Goal: Navigation & Orientation: Find specific page/section

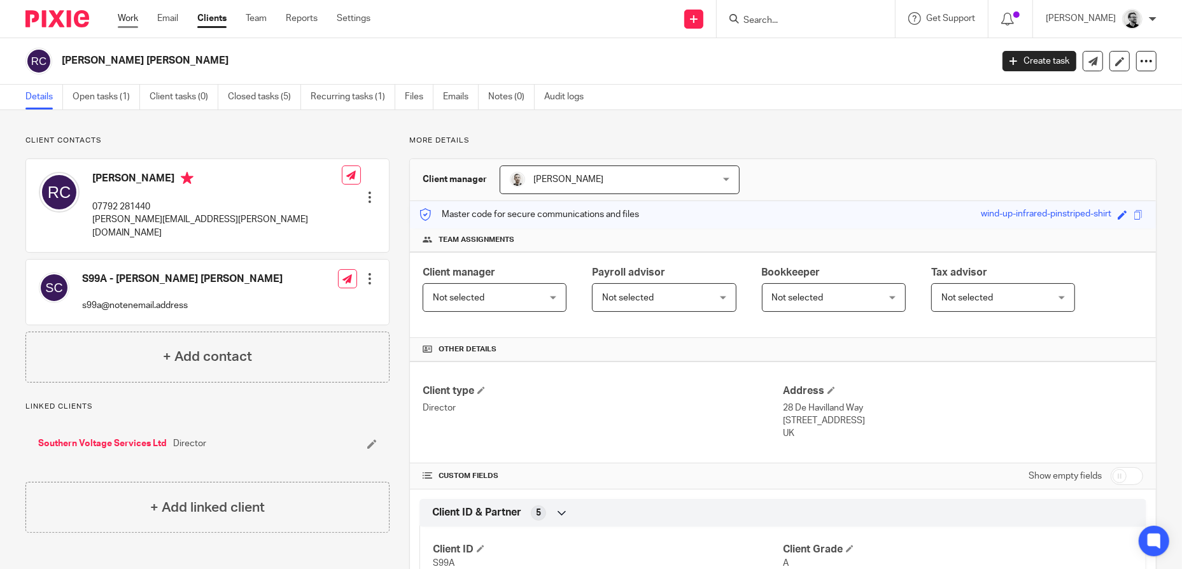
click at [134, 18] on link "Work" at bounding box center [128, 18] width 20 height 13
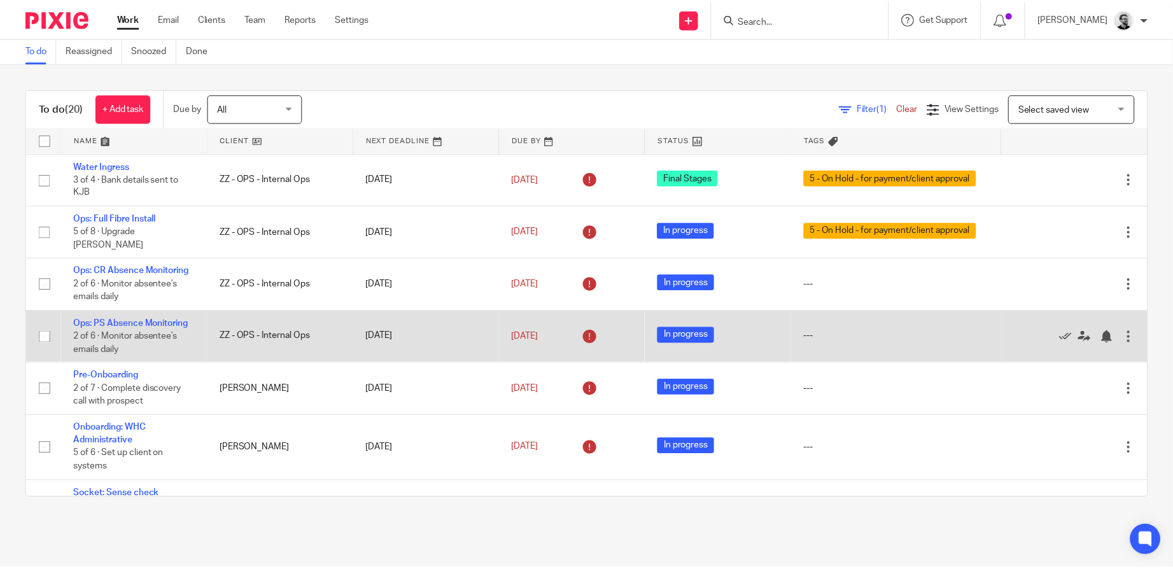
scroll to position [64, 0]
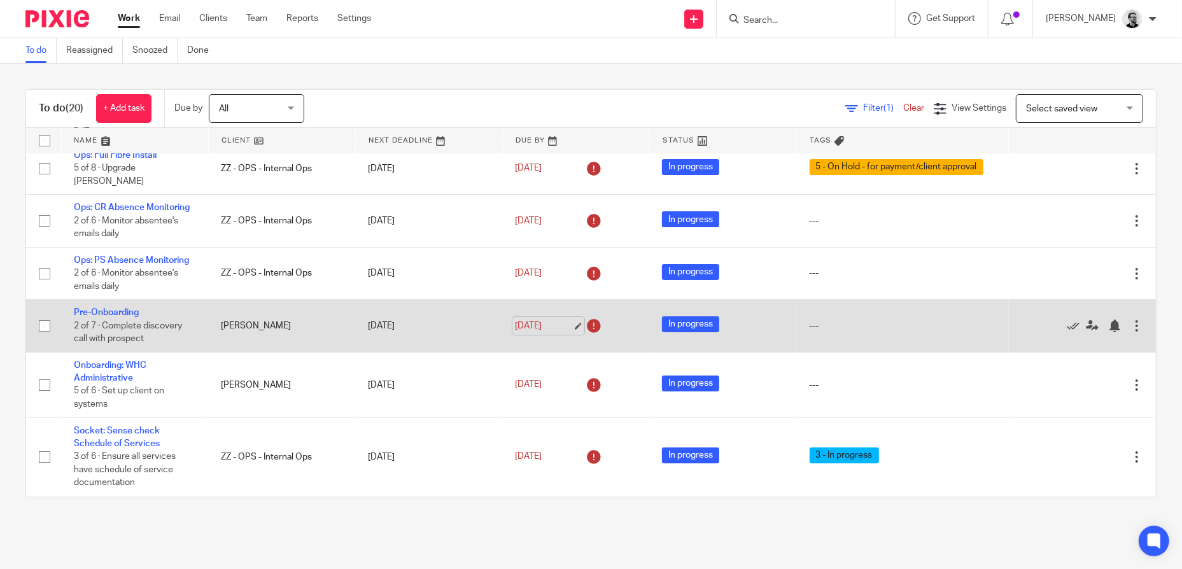
click at [530, 333] on link "[DATE]" at bounding box center [543, 326] width 57 height 13
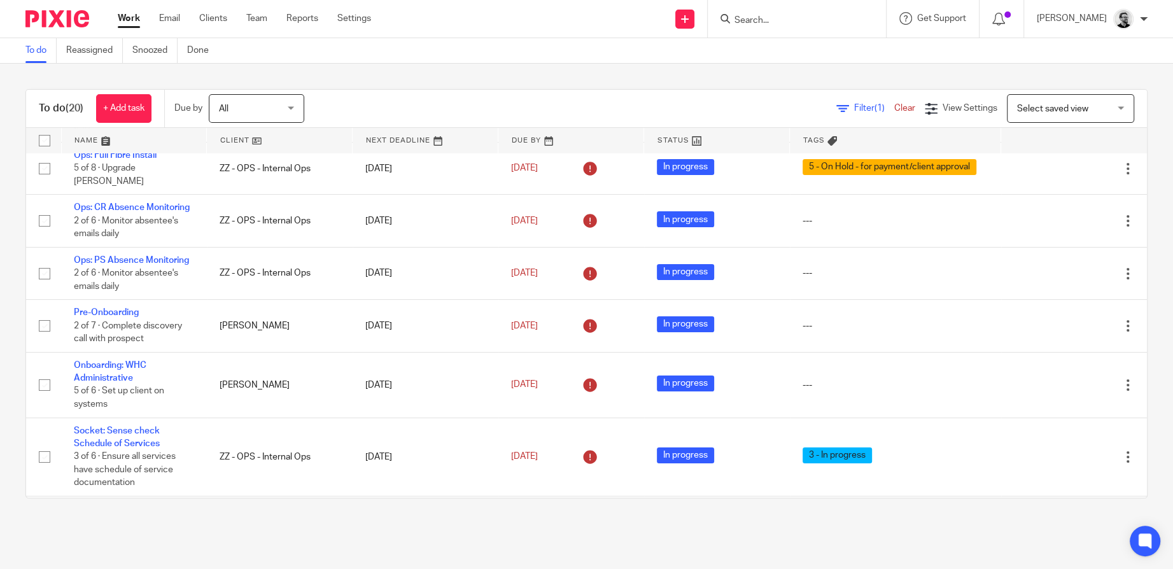
scroll to position [0, 0]
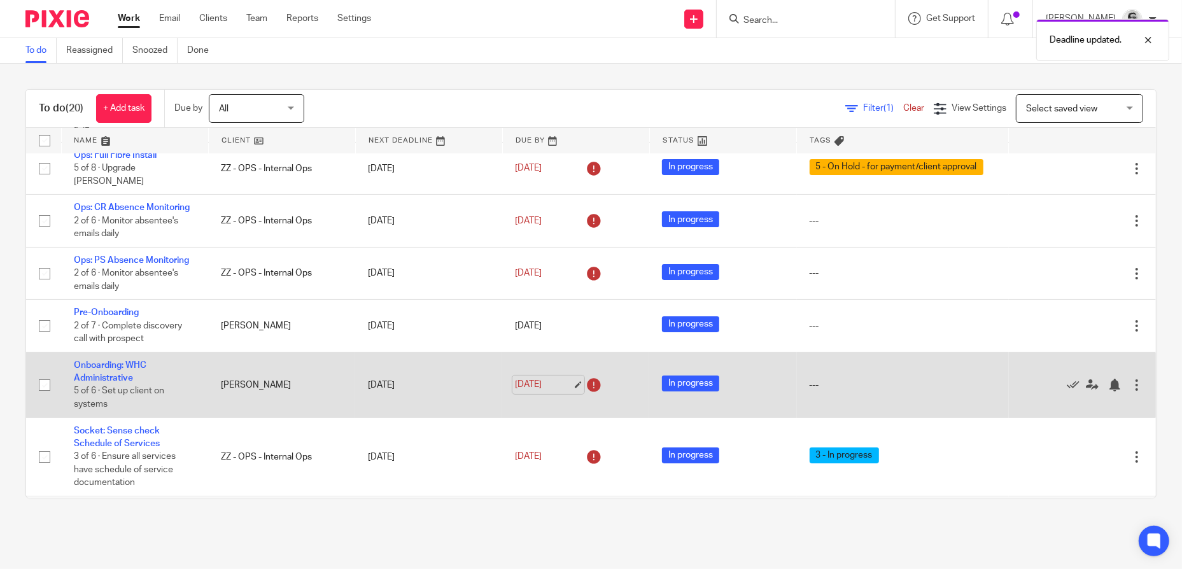
click at [533, 392] on link "[DATE]" at bounding box center [543, 384] width 57 height 13
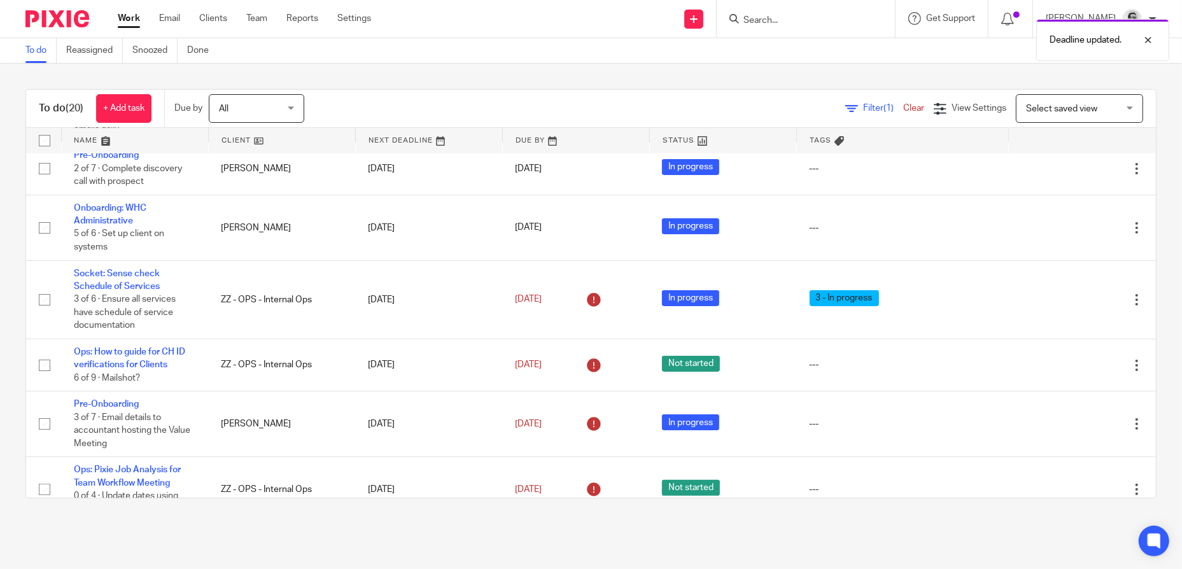
scroll to position [255, 0]
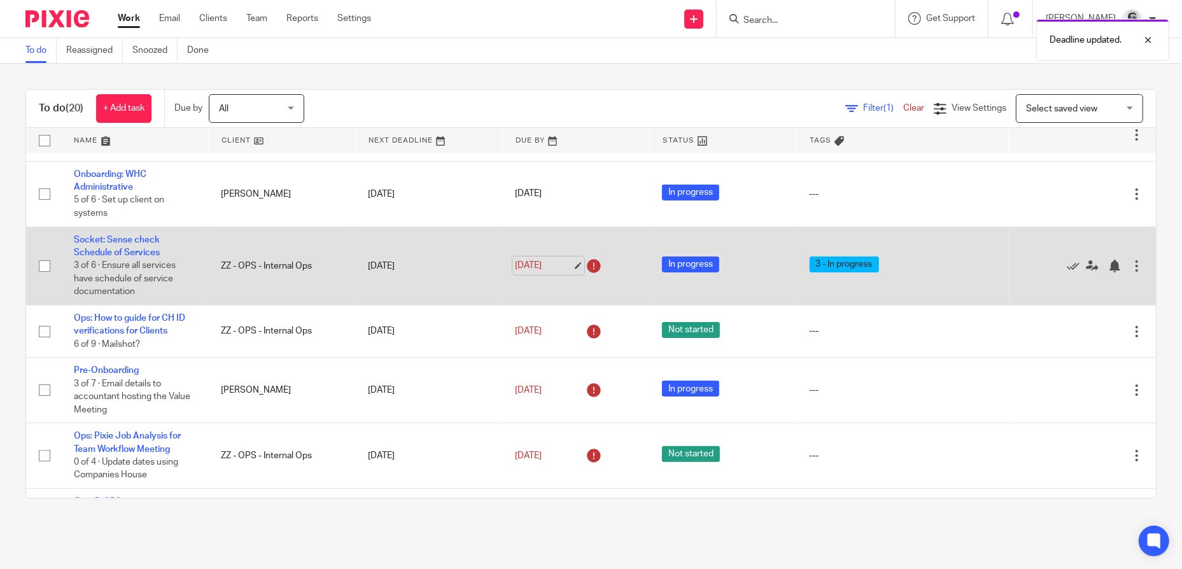
click at [539, 273] on link "[DATE]" at bounding box center [543, 265] width 57 height 13
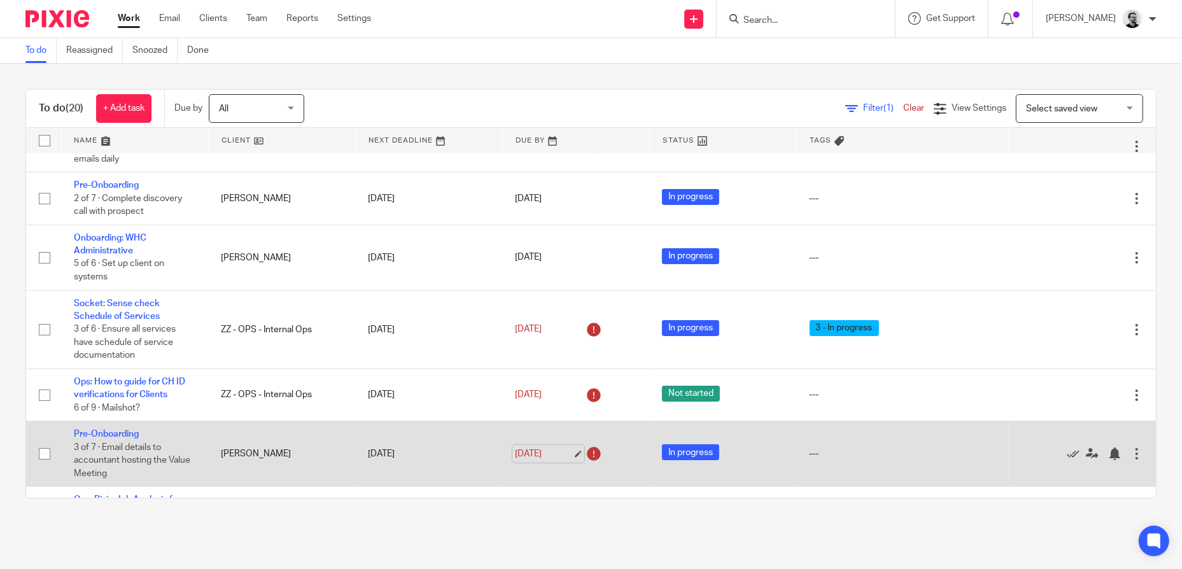
scroll to position [127, 0]
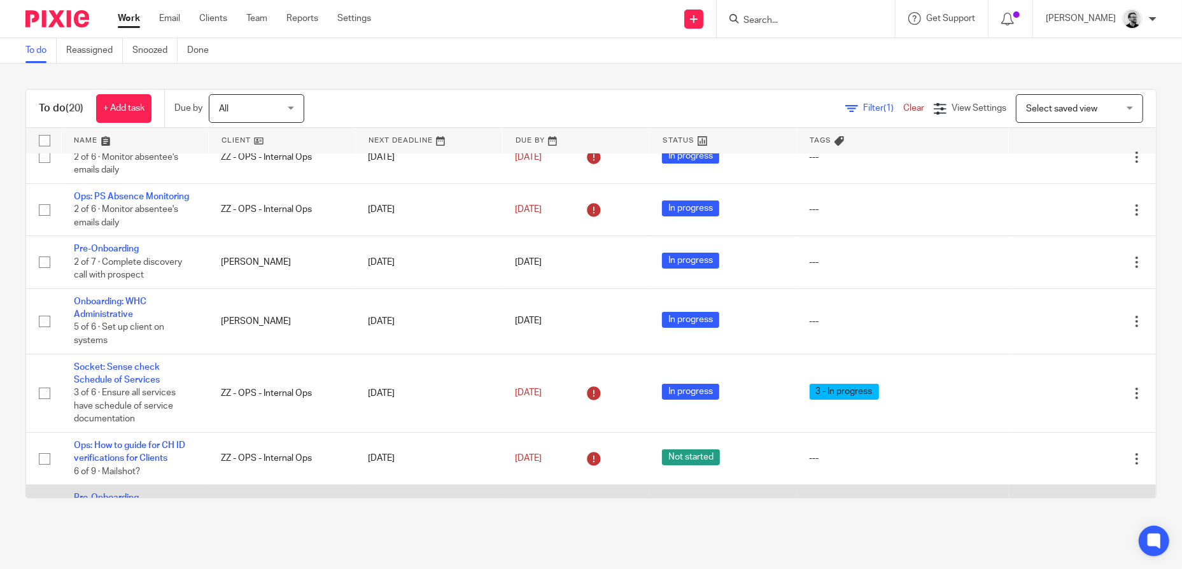
click at [525, 328] on link "[DATE]" at bounding box center [543, 321] width 57 height 13
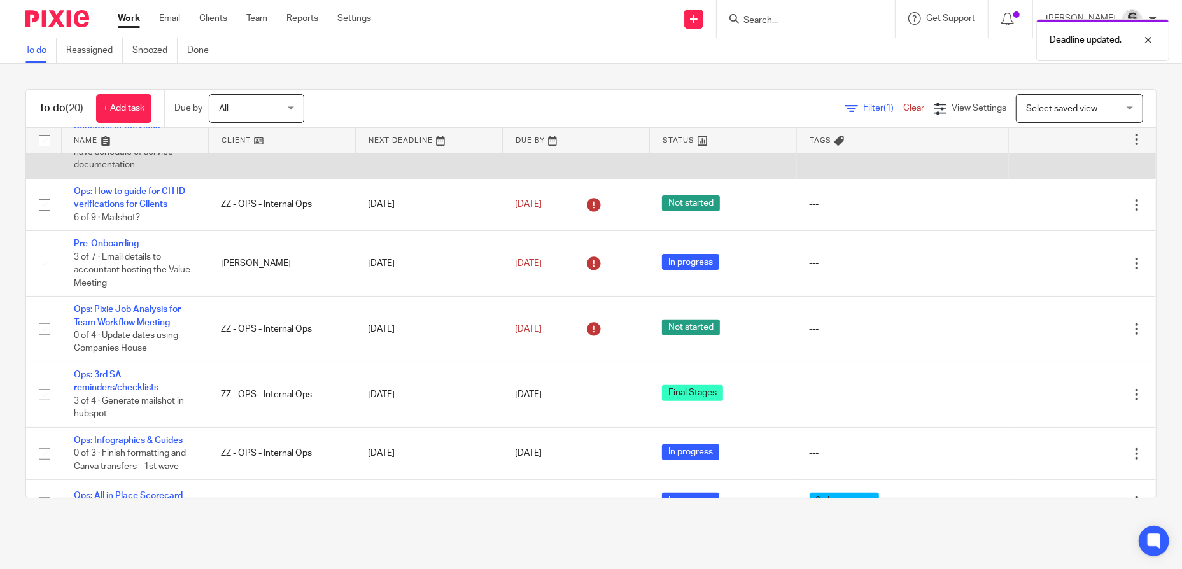
scroll to position [382, 0]
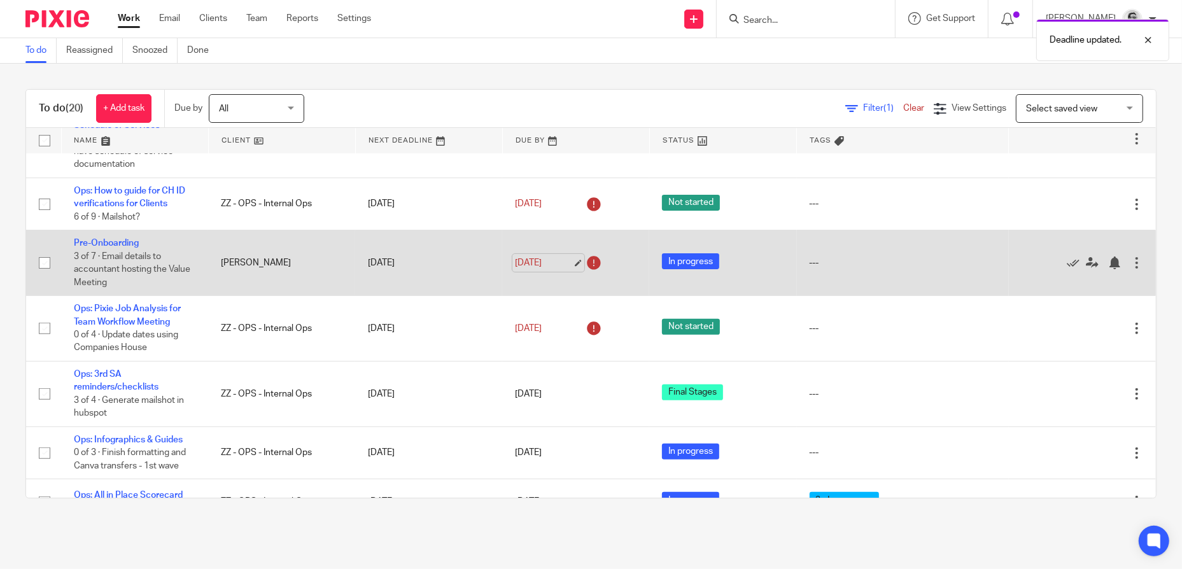
click at [539, 270] on link "[DATE]" at bounding box center [543, 263] width 57 height 13
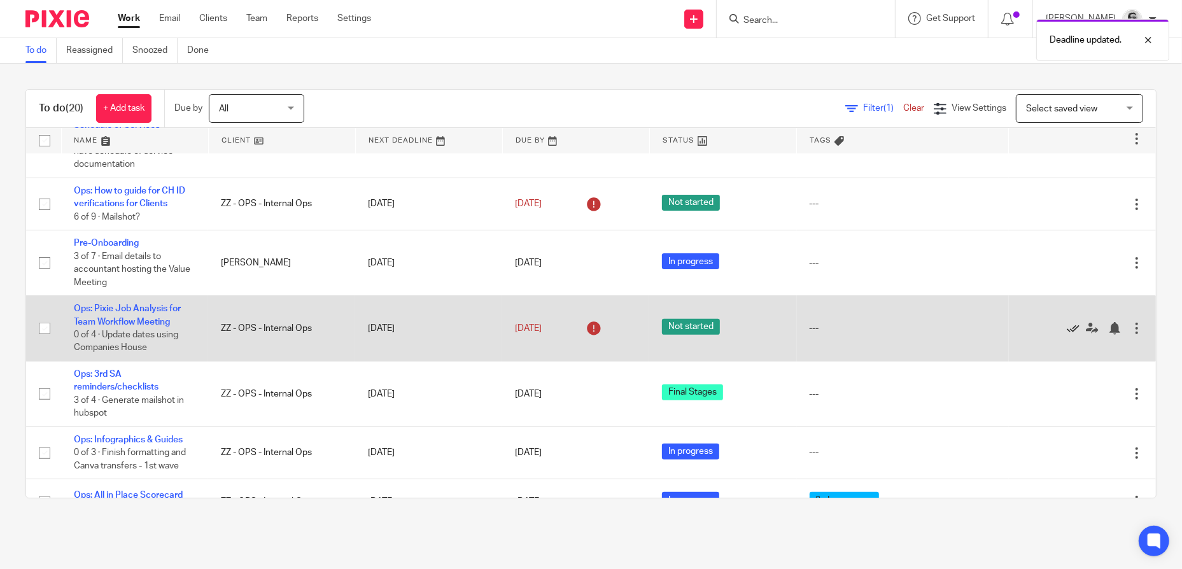
click at [1067, 335] on icon at bounding box center [1073, 328] width 13 height 13
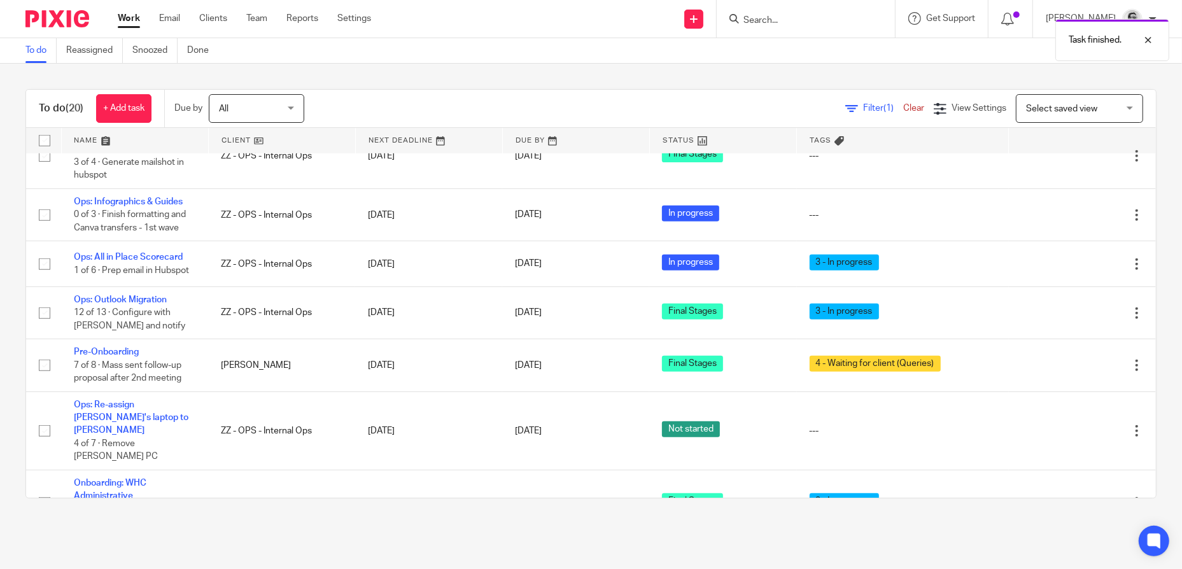
scroll to position [573, 0]
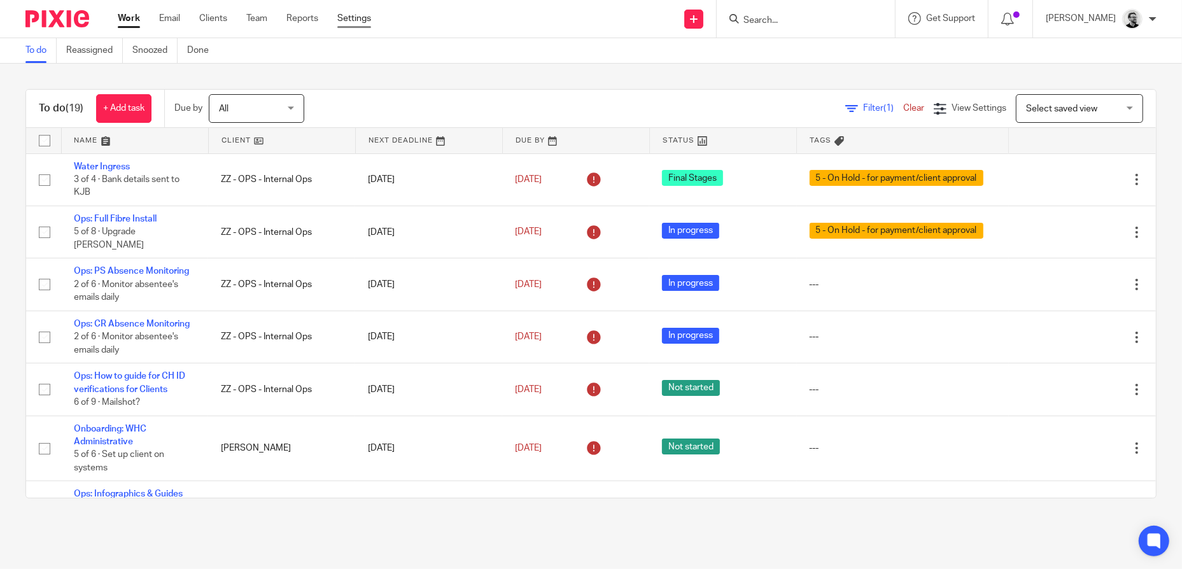
click at [358, 20] on link "Settings" at bounding box center [354, 18] width 34 height 13
